Goal: Information Seeking & Learning: Find specific page/section

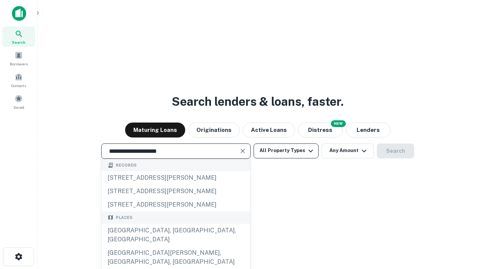
click at [176, 246] on div "[GEOGRAPHIC_DATA], [GEOGRAPHIC_DATA], [GEOGRAPHIC_DATA]" at bounding box center [176, 235] width 149 height 22
click at [286, 151] on button "All Property Types" at bounding box center [286, 150] width 65 height 15
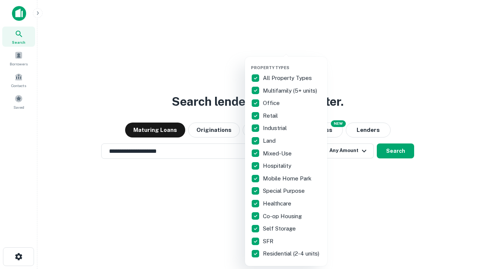
type input "**********"
click at [292, 63] on button "button" at bounding box center [292, 63] width 82 height 0
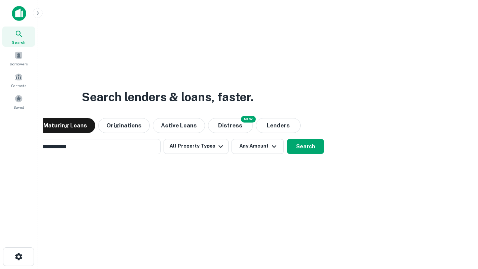
scroll to position [12, 0]
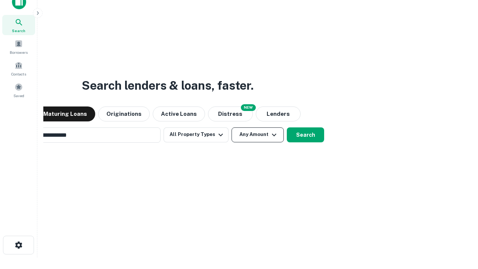
click at [232, 127] on button "Any Amount" at bounding box center [258, 134] width 52 height 15
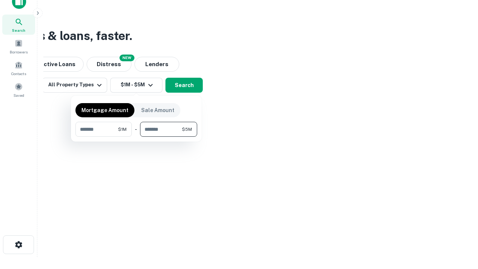
type input "*******"
click at [136, 137] on button "button" at bounding box center [136, 137] width 122 height 0
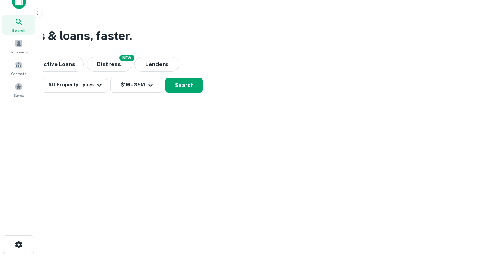
scroll to position [4, 138]
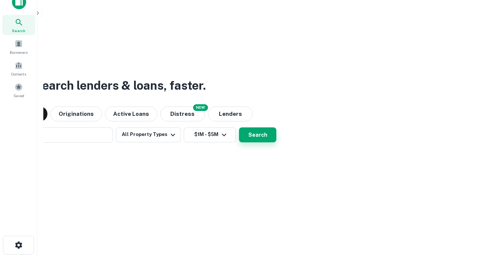
click at [239, 127] on button "Search" at bounding box center [257, 134] width 37 height 15
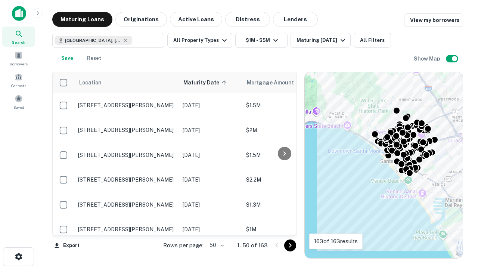
click at [215, 245] on body "Search Borrowers Contacts Saved Maturing Loans Originations Active Loans Distre…" at bounding box center [239, 134] width 478 height 269
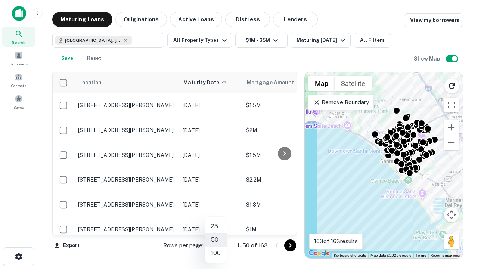
click at [216, 226] on li "25" at bounding box center [216, 226] width 22 height 13
